Goal: Transaction & Acquisition: Purchase product/service

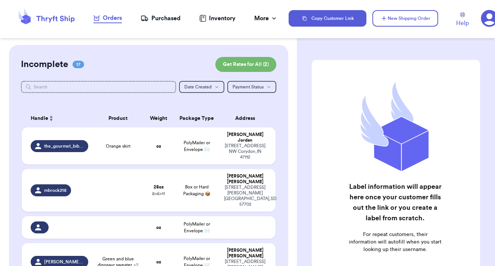
checkbox input "false"
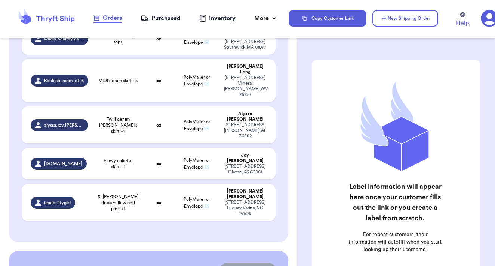
scroll to position [595, 0]
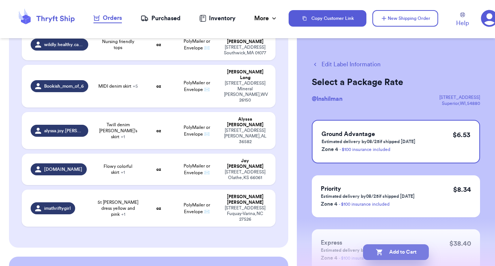
click at [418, 254] on button "Add to Cart" at bounding box center [396, 252] width 66 height 16
checkbox input "true"
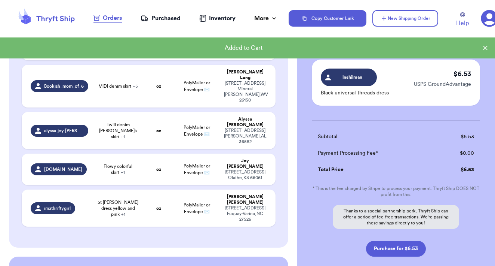
scroll to position [45, 0]
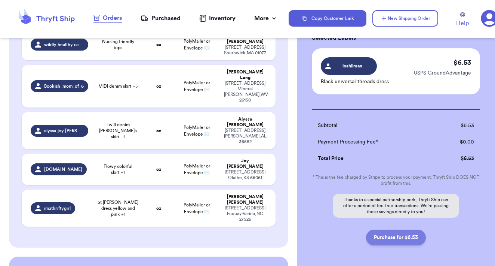
click at [410, 239] on button "Purchase for $6.53" at bounding box center [396, 237] width 60 height 16
checkbox input "false"
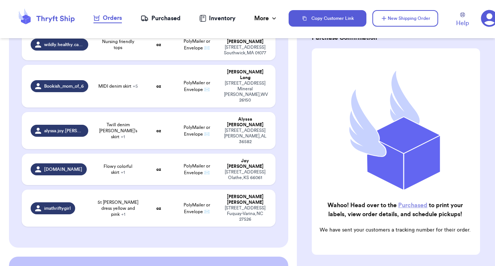
scroll to position [566, 0]
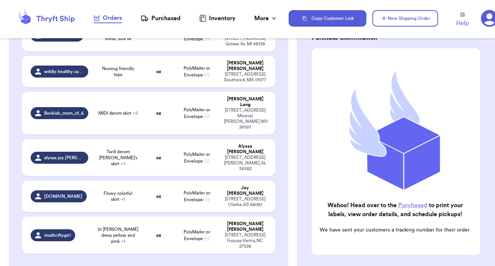
click at [411, 206] on link "Purchased" at bounding box center [412, 205] width 29 height 6
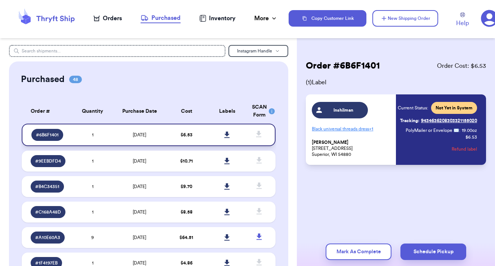
click at [226, 138] on icon at bounding box center [226, 134] width 5 height 6
